Goal: Communication & Community: Answer question/provide support

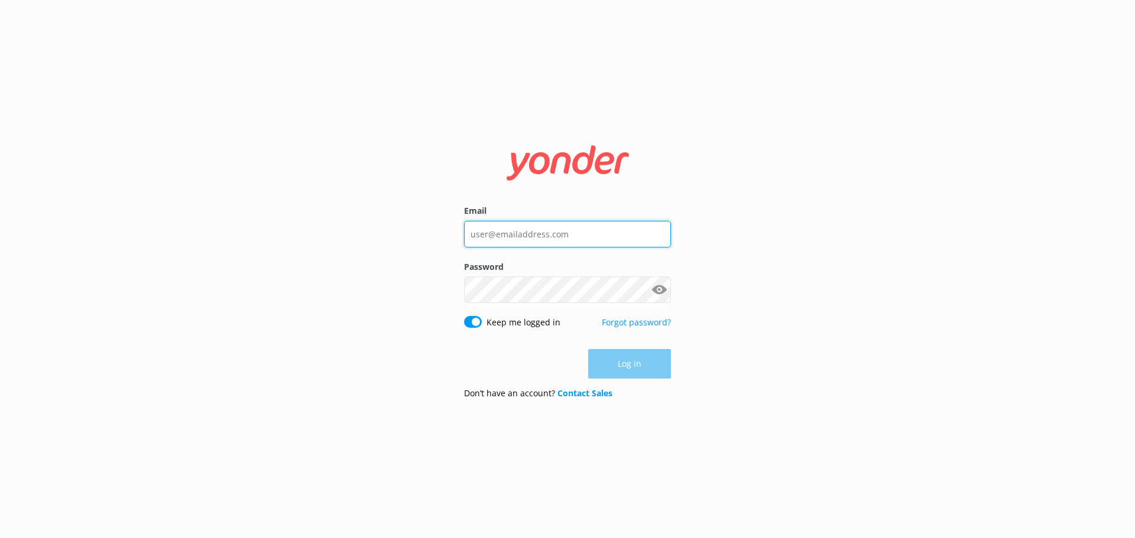
type input "[EMAIL_ADDRESS][DOMAIN_NAME]"
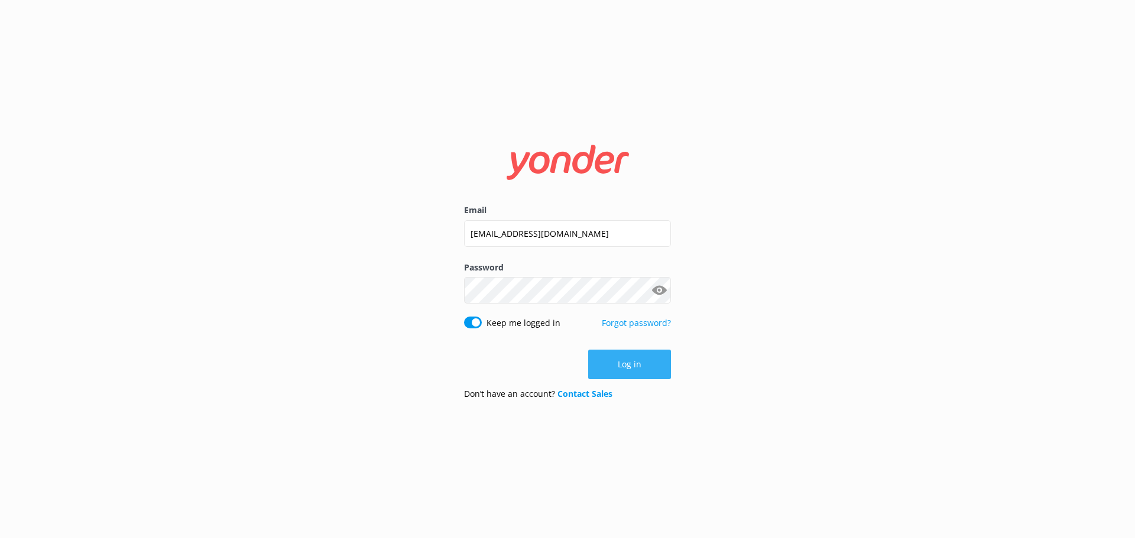
click at [645, 371] on button "Log in" at bounding box center [629, 365] width 83 height 30
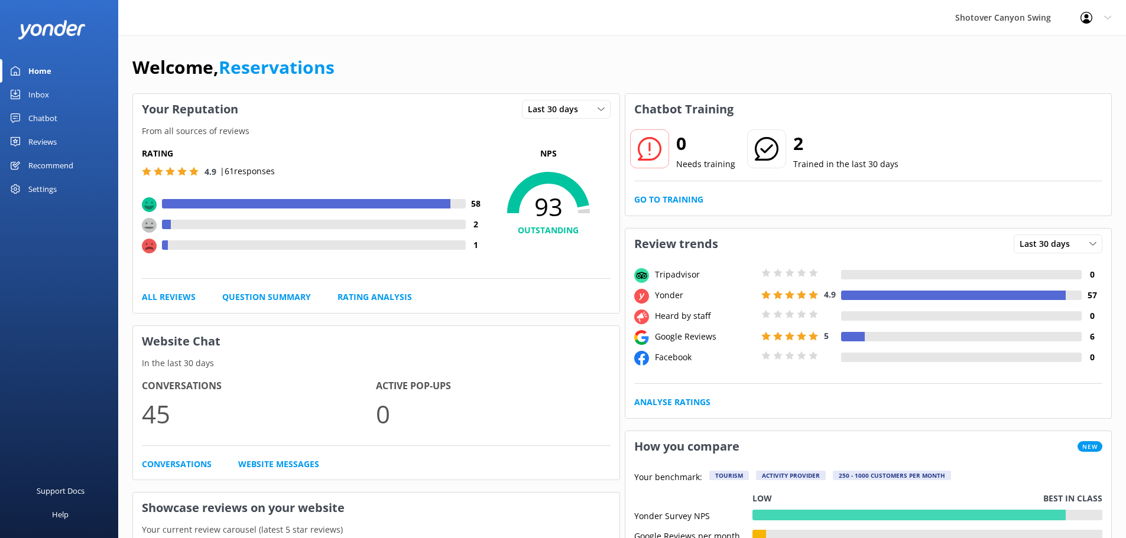
click at [56, 95] on link "Inbox" at bounding box center [59, 95] width 118 height 24
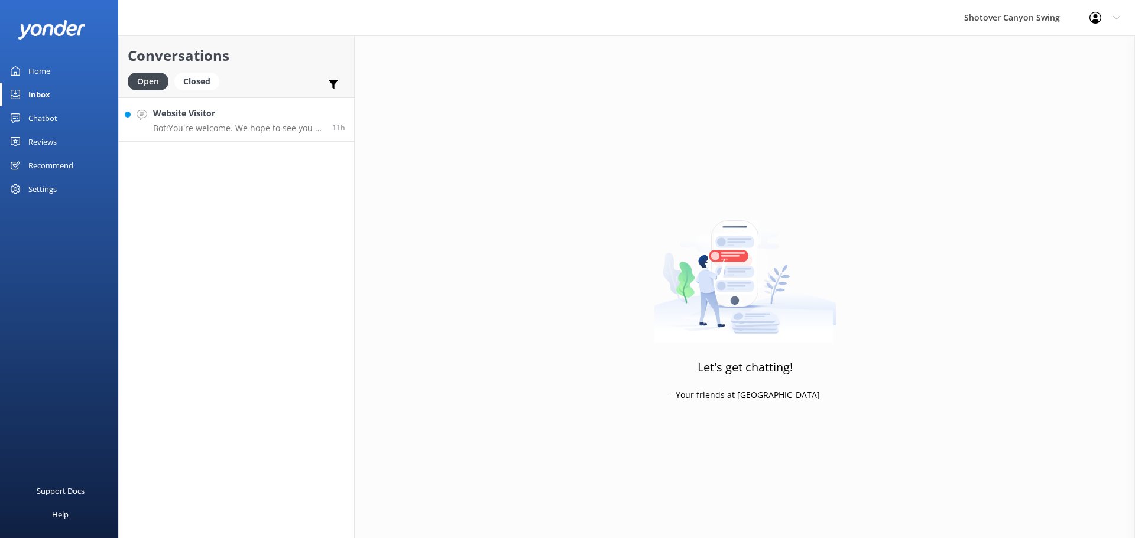
click at [187, 116] on h4 "Website Visitor" at bounding box center [238, 113] width 170 height 13
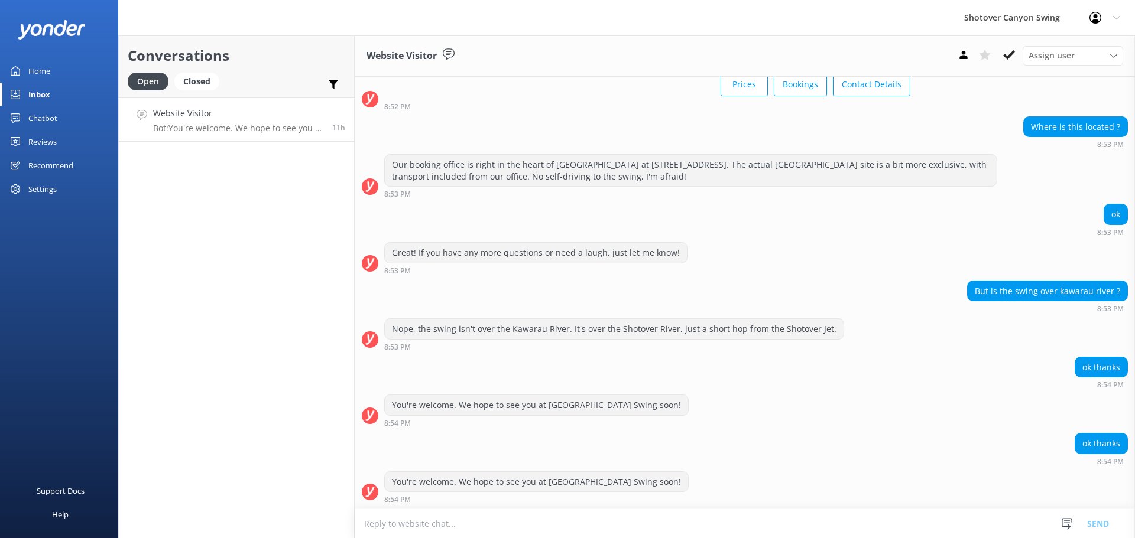
scroll to position [68, 0]
